Goal: Transaction & Acquisition: Book appointment/travel/reservation

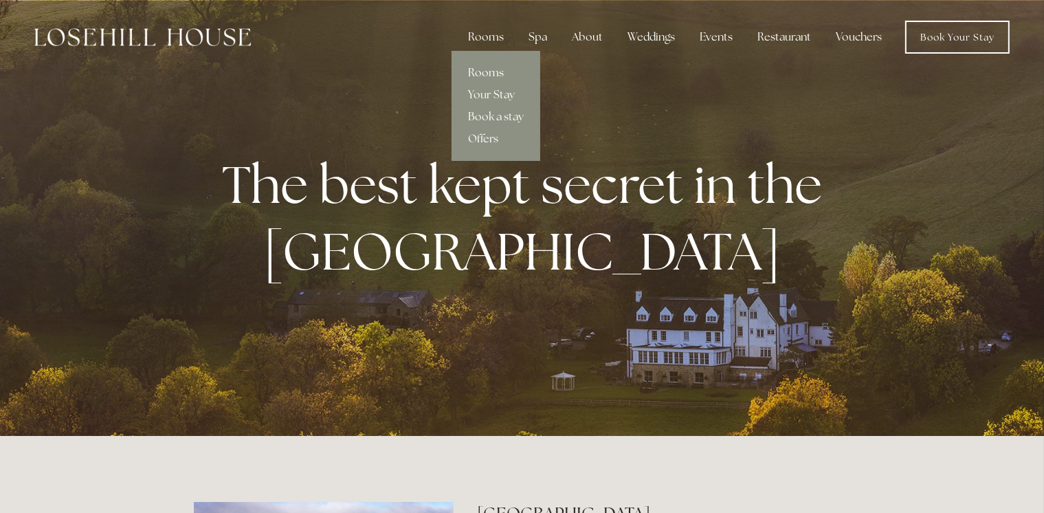
click at [494, 72] on link "Rooms" at bounding box center [496, 73] width 89 height 22
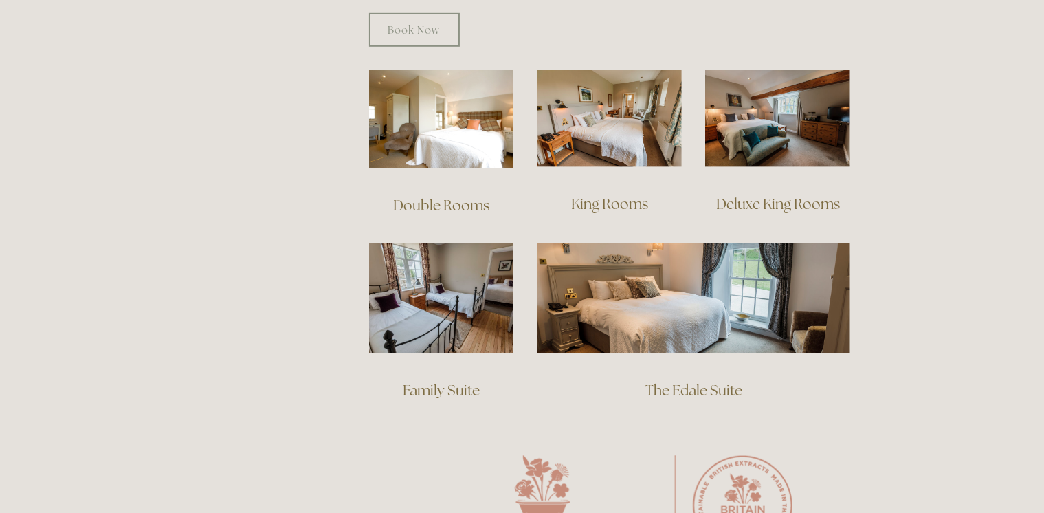
scroll to position [944, 0]
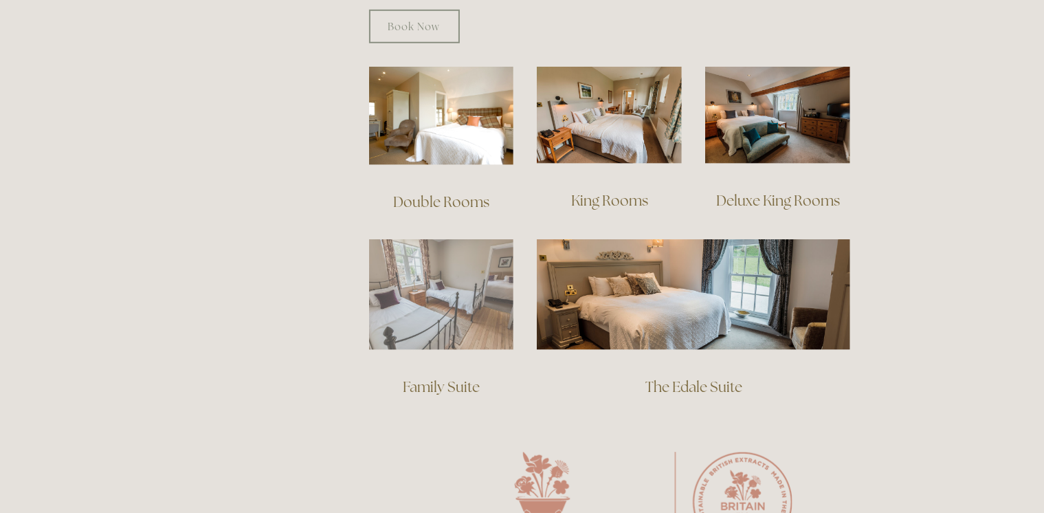
click at [463, 291] on img at bounding box center [441, 294] width 145 height 111
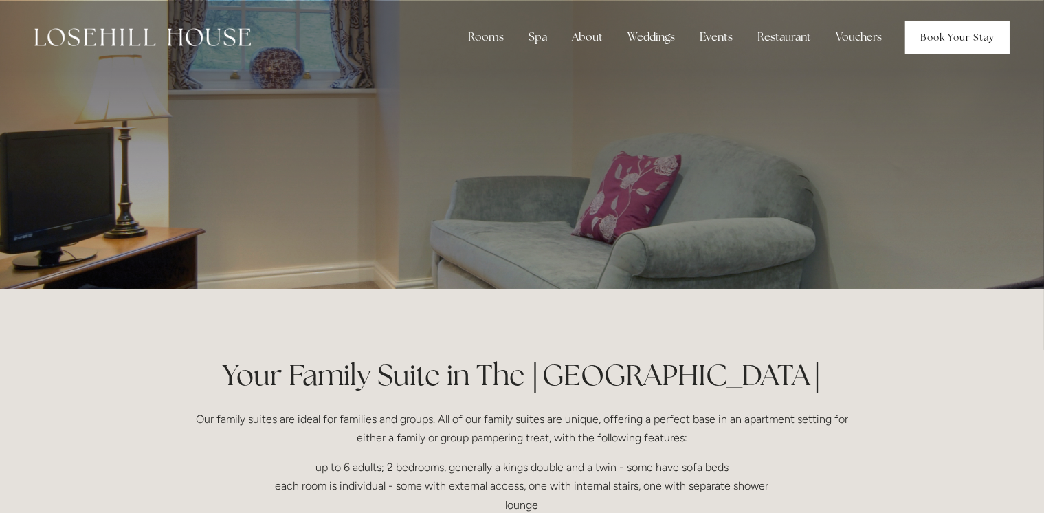
click at [944, 41] on link "Book Your Stay" at bounding box center [957, 37] width 104 height 33
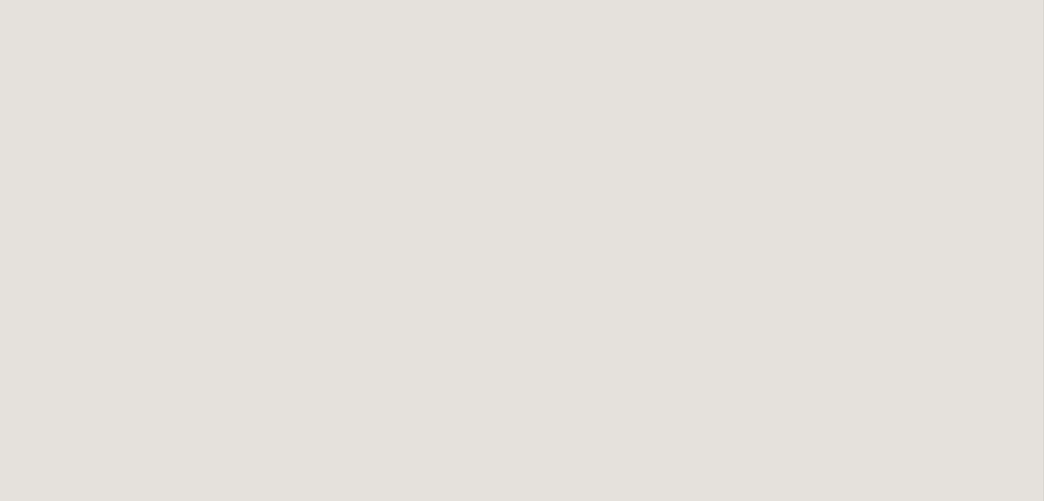
scroll to position [8, 0]
